Goal: Check status: Check status

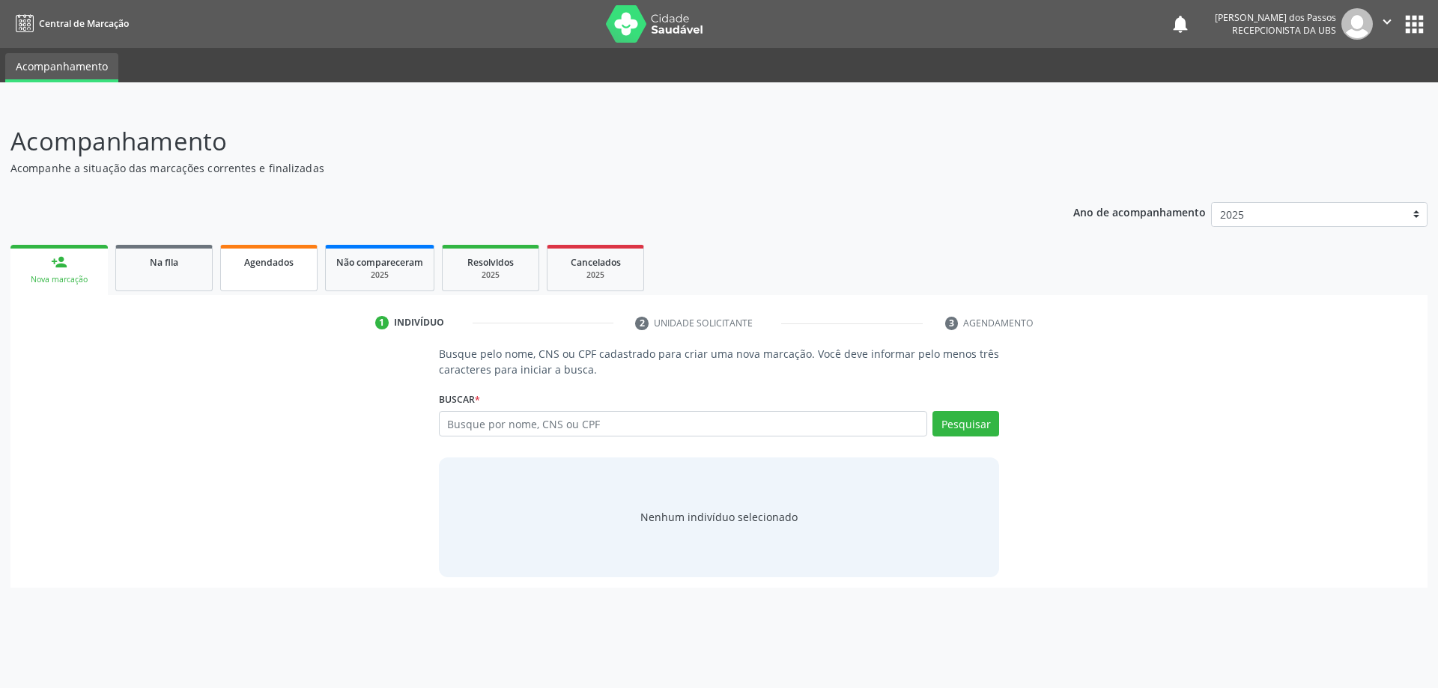
click at [255, 270] on link "Agendados" at bounding box center [268, 268] width 97 height 46
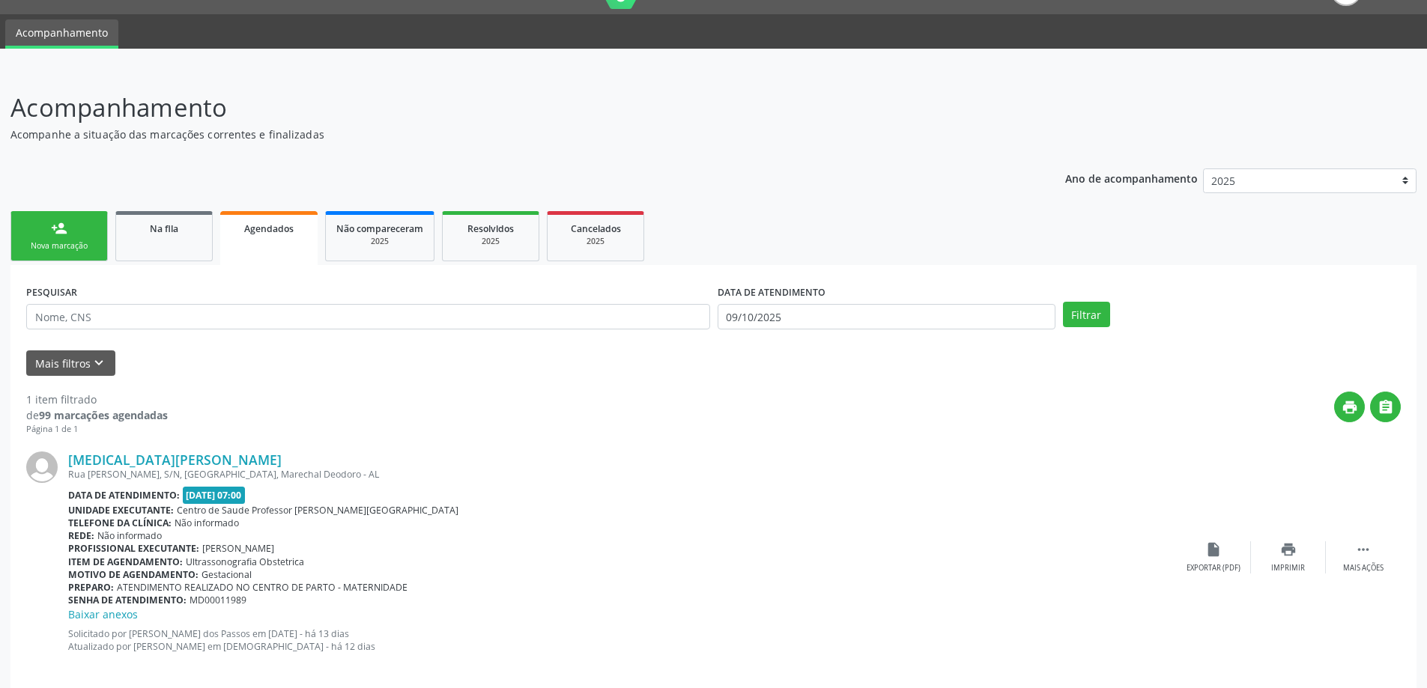
scroll to position [51, 0]
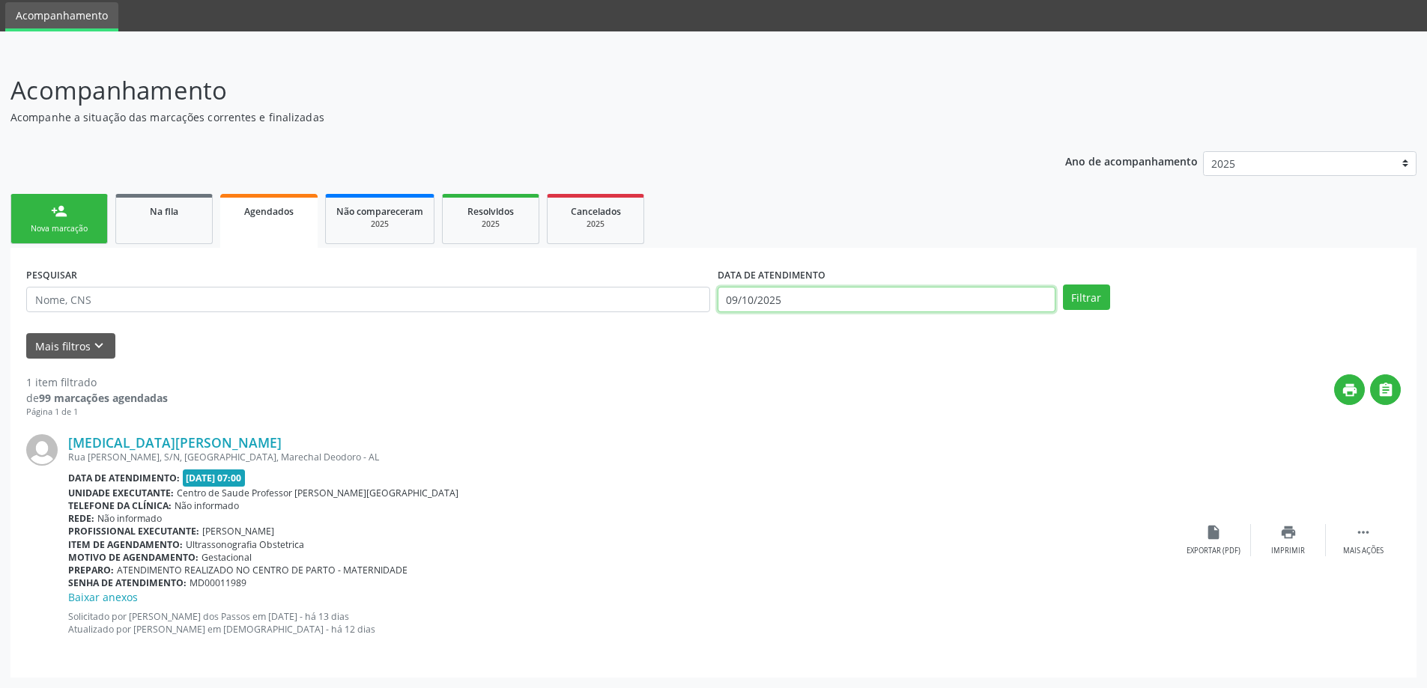
click at [753, 302] on input "09/10/2025" at bounding box center [886, 299] width 338 height 25
click at [868, 404] on span "9" at bounding box center [865, 405] width 29 height 29
type input "09/10/2025"
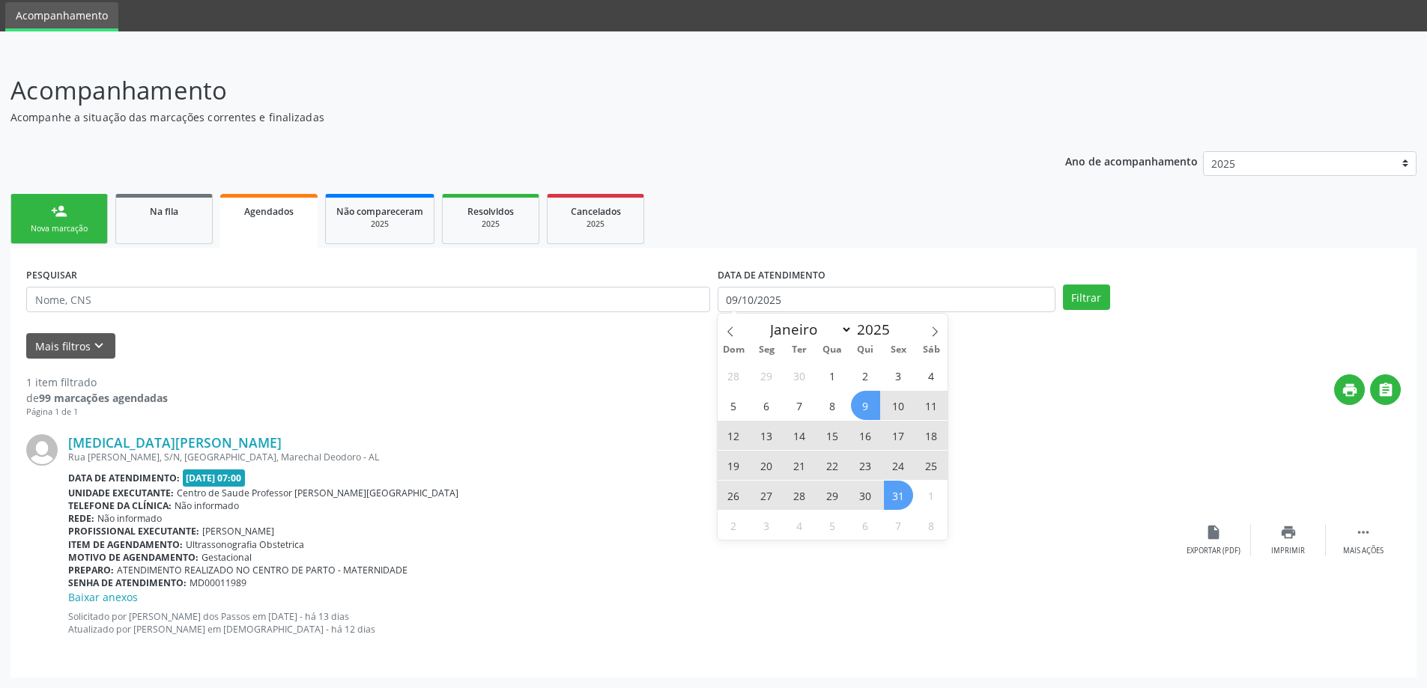
drag, startPoint x: 899, startPoint y: 497, endPoint x: 943, endPoint y: 452, distance: 63.0
click at [899, 497] on span "31" at bounding box center [898, 495] width 29 height 29
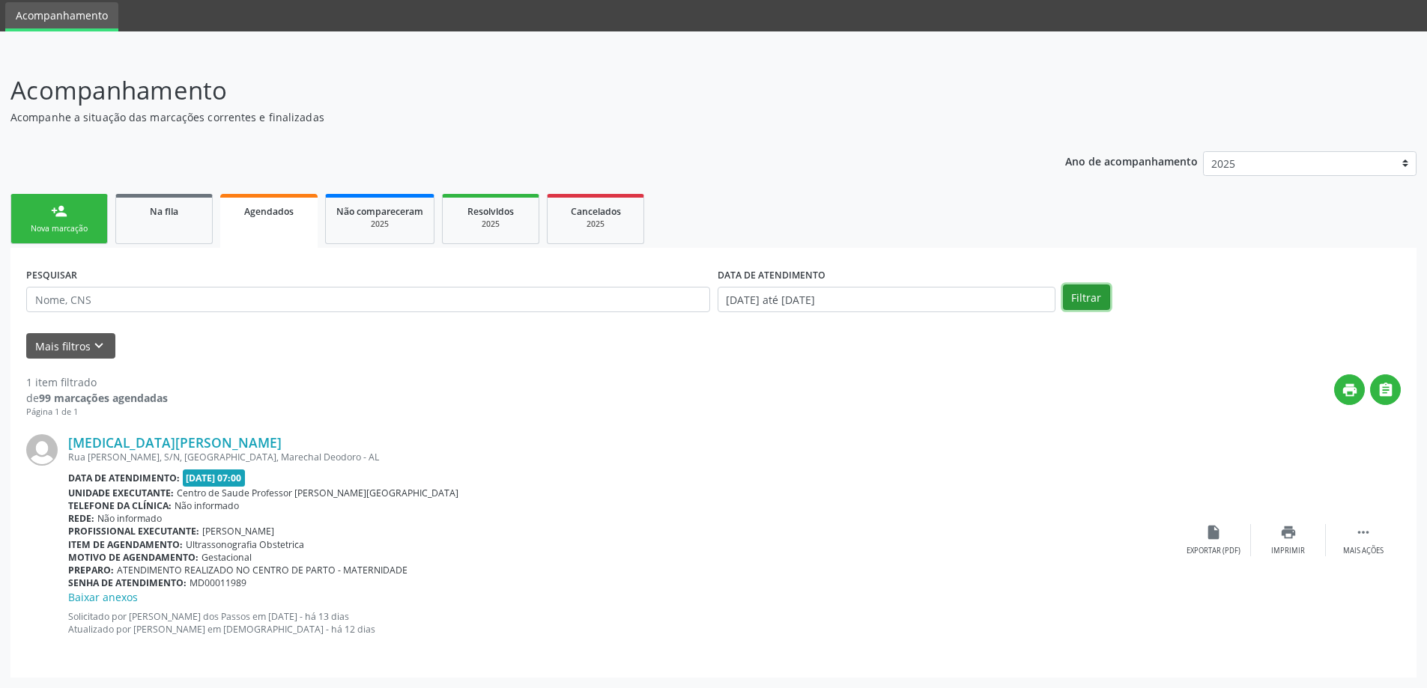
click at [1084, 295] on button "Filtrar" at bounding box center [1086, 297] width 47 height 25
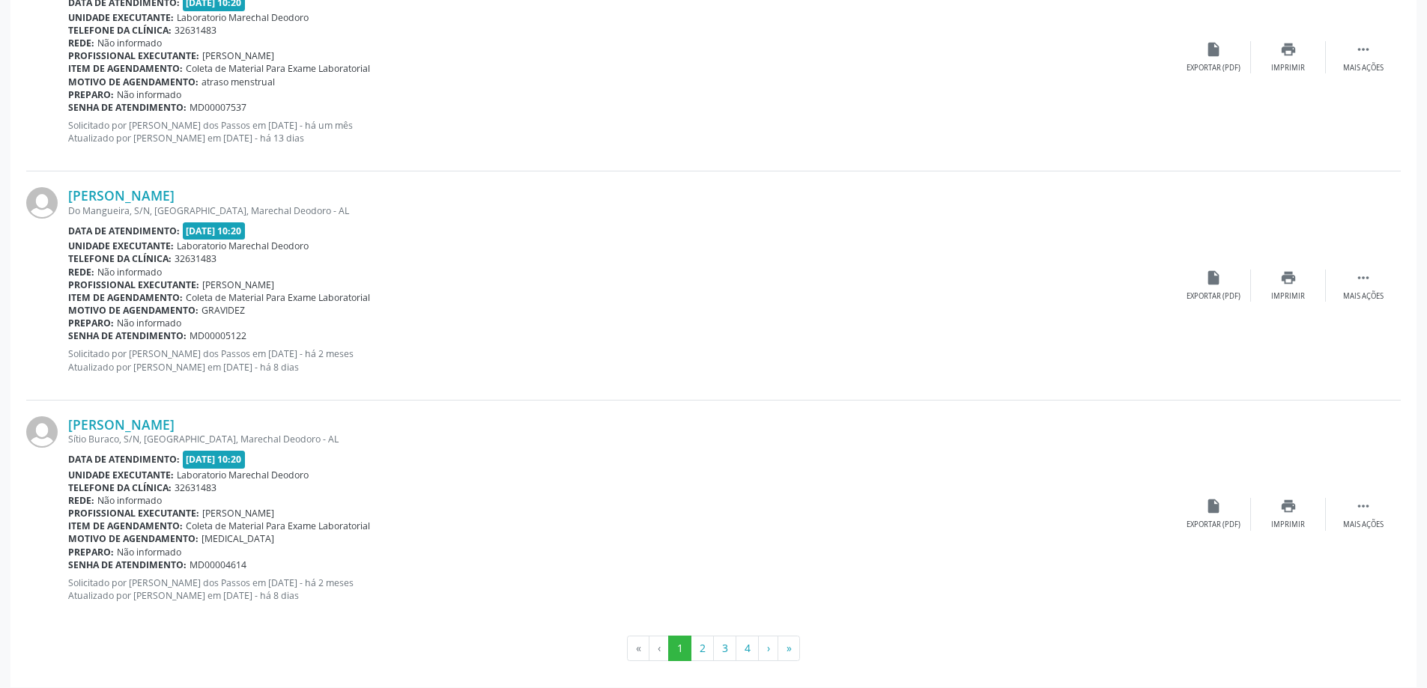
scroll to position [3296, 0]
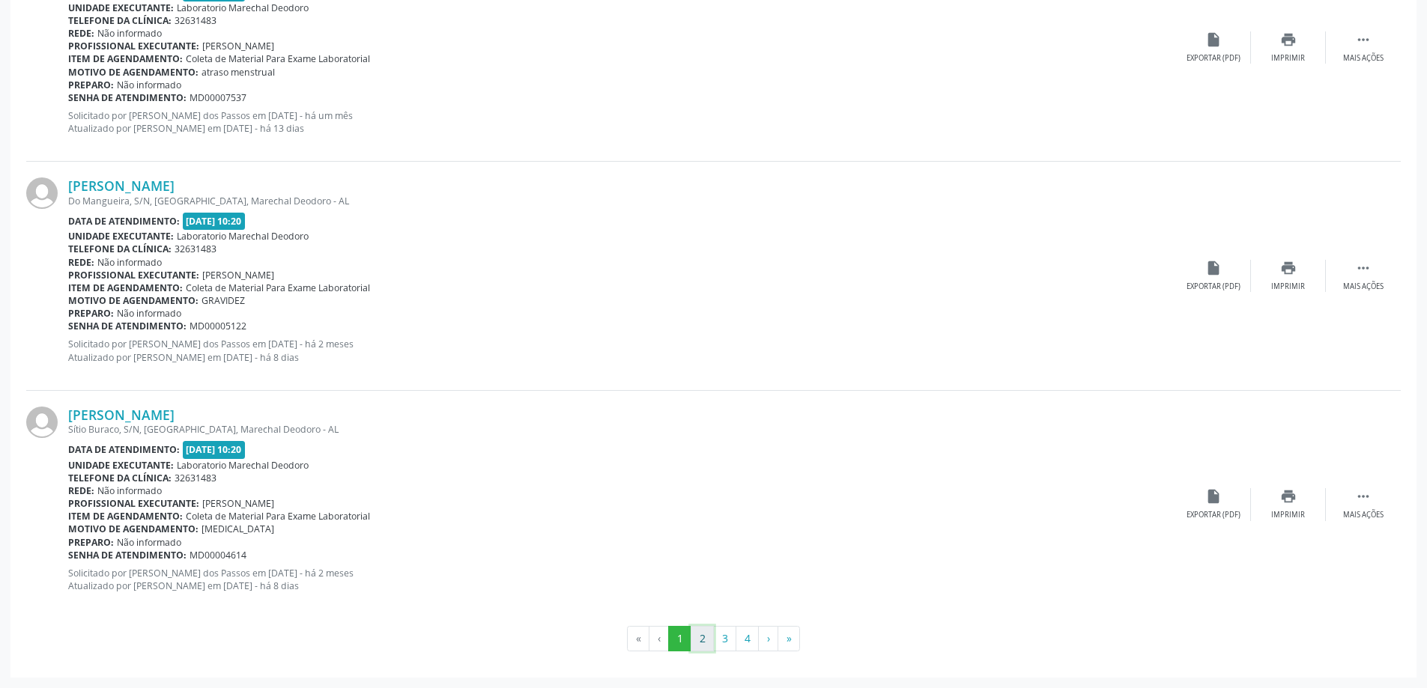
click at [697, 637] on button "2" at bounding box center [701, 638] width 23 height 25
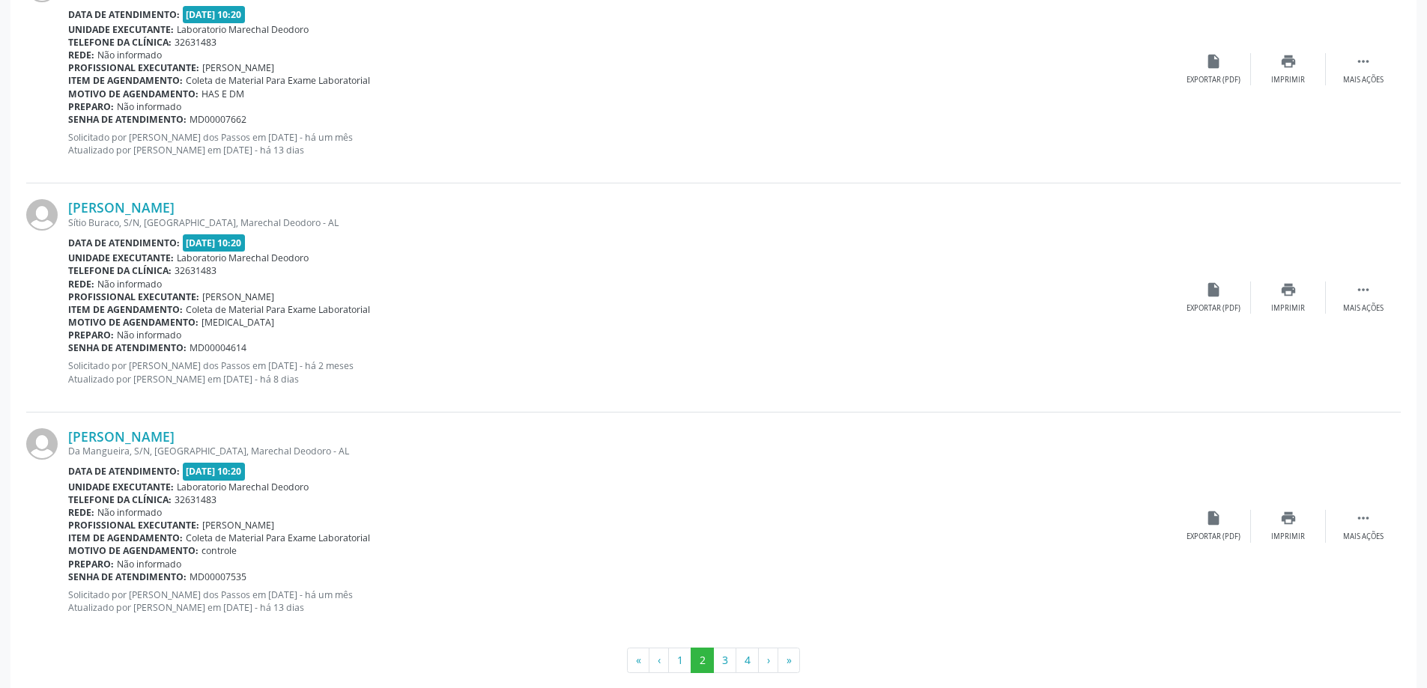
scroll to position [3281, 0]
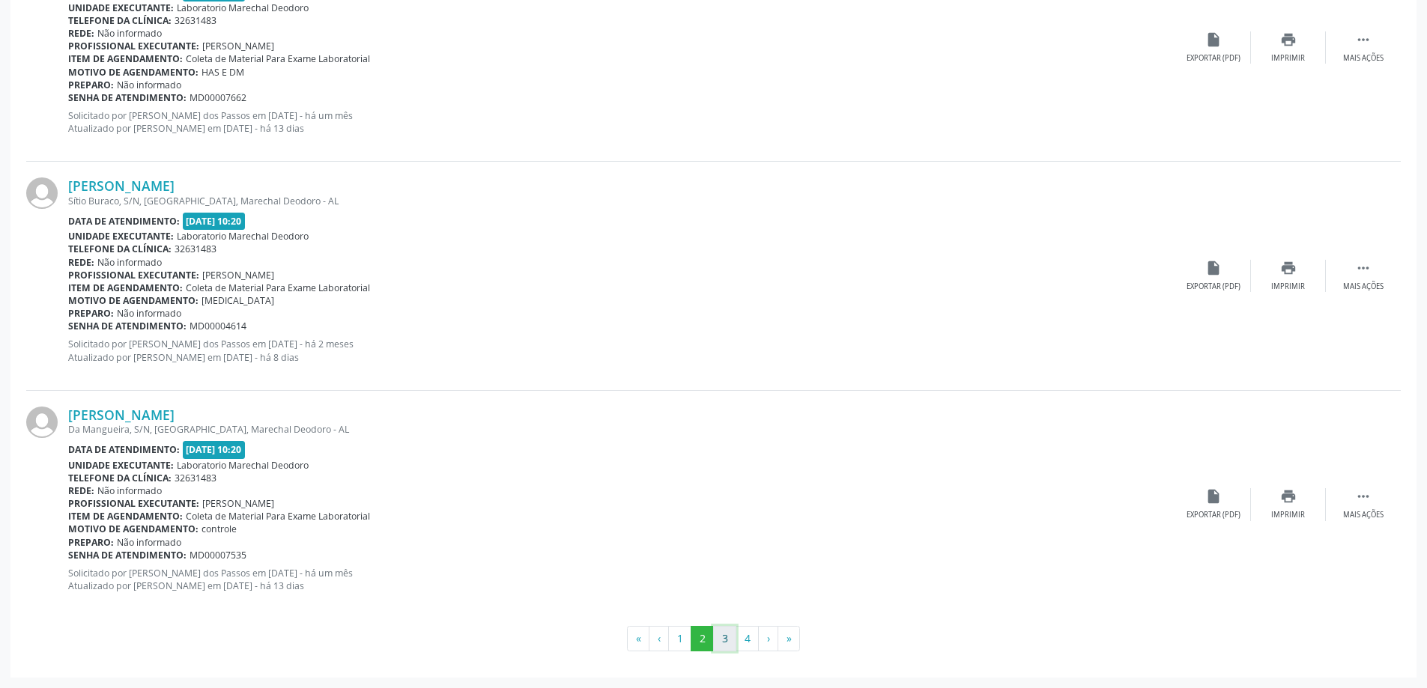
click at [727, 641] on button "3" at bounding box center [724, 638] width 23 height 25
click at [747, 640] on button "4" at bounding box center [746, 638] width 23 height 25
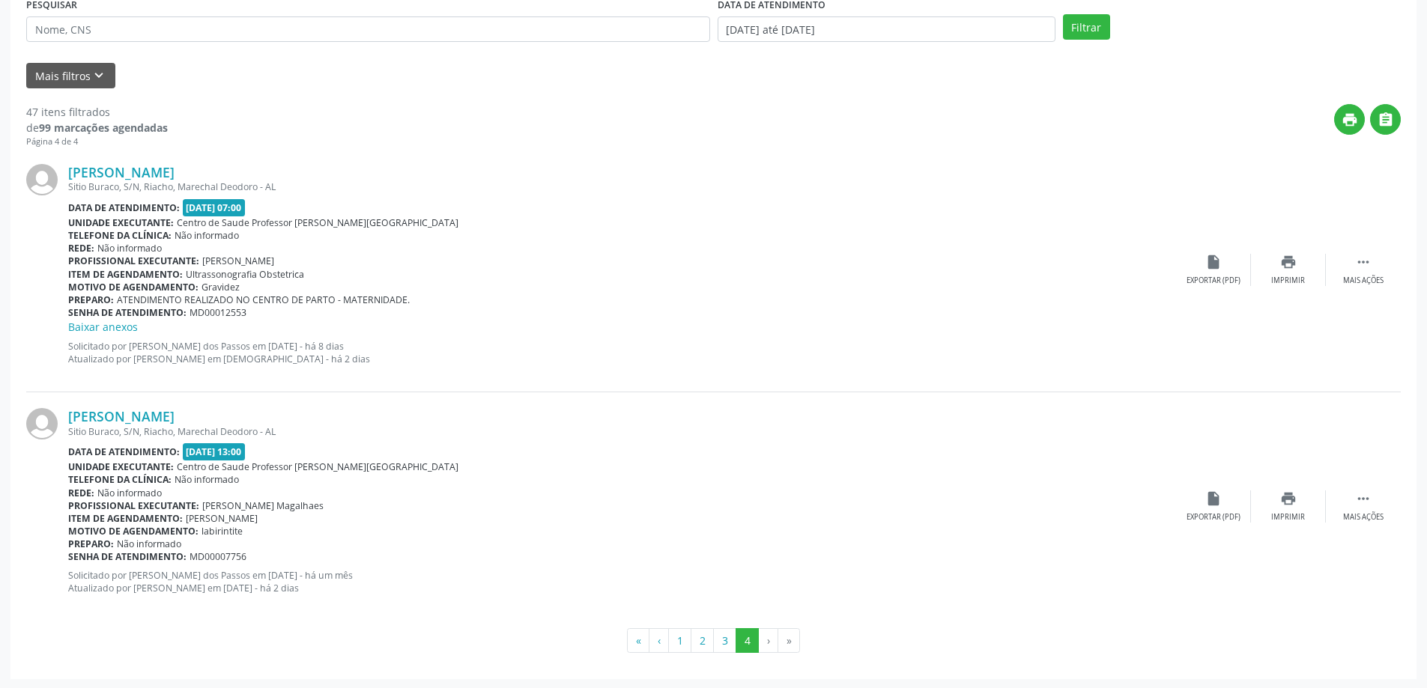
scroll to position [323, 0]
